Goal: Check status

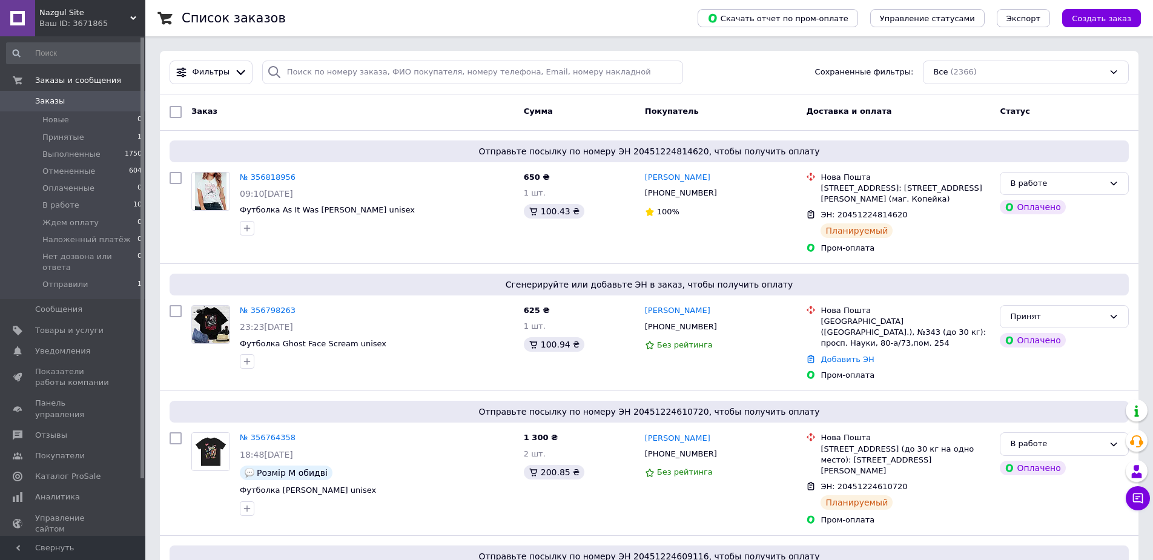
click at [86, 98] on span "Заказы" at bounding box center [73, 101] width 77 height 11
click at [86, 102] on span "Заказы" at bounding box center [73, 101] width 77 height 11
click at [105, 94] on link "Заказы 0" at bounding box center [74, 101] width 149 height 21
